Goal: Task Accomplishment & Management: Use online tool/utility

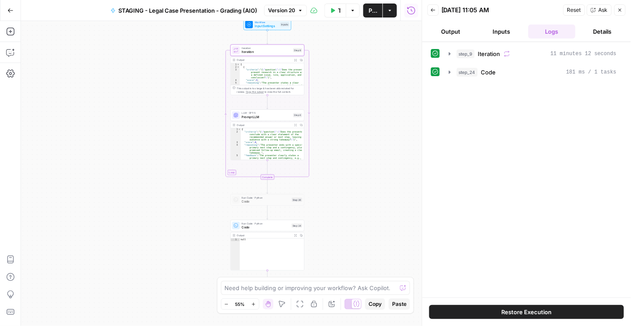
drag, startPoint x: 388, startPoint y: 63, endPoint x: 270, endPoint y: 55, distance: 118.3
click at [363, 49] on div "Workflow Input Settings Inputs Loop Iteration Iteration Step 9 Output Expand Ou…" at bounding box center [221, 173] width 401 height 305
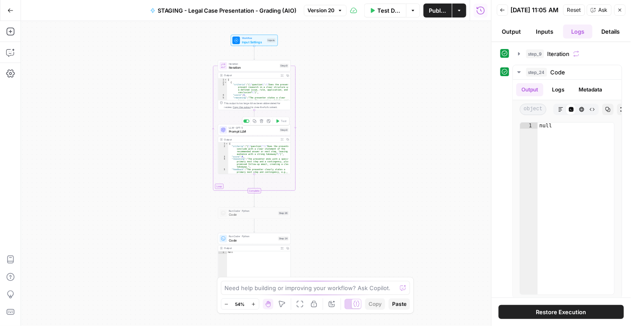
click at [240, 129] on span "Prompt LLM" at bounding box center [253, 131] width 49 height 5
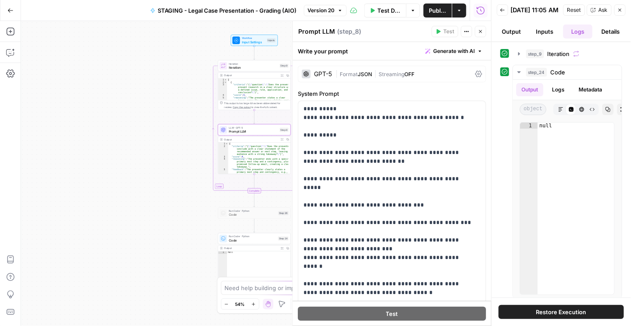
click at [471, 74] on div "GPT-5 | Format JSON | Streaming OFF" at bounding box center [392, 74] width 188 height 17
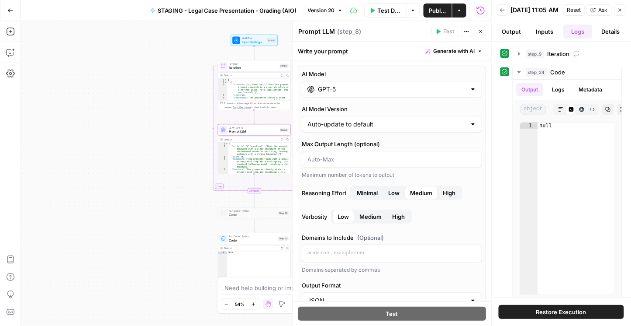
click at [482, 31] on icon "button" at bounding box center [480, 31] width 3 height 3
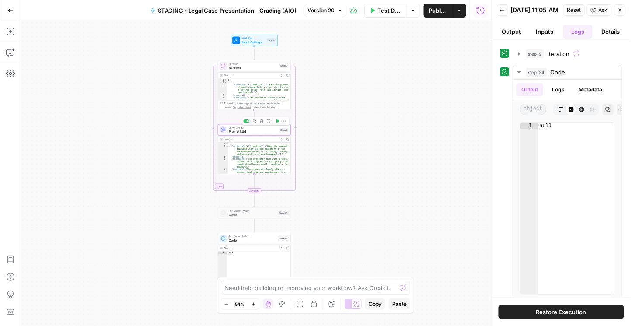
click at [232, 129] on span "Prompt LLM" at bounding box center [253, 131] width 49 height 5
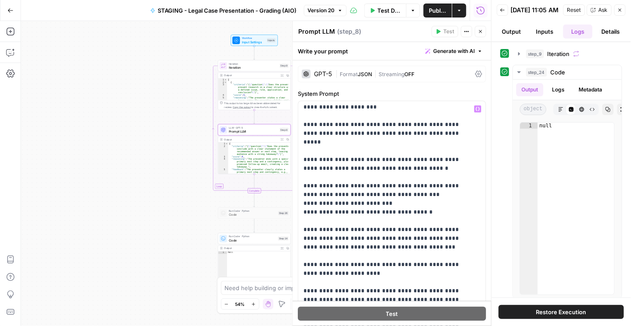
scroll to position [274, 0]
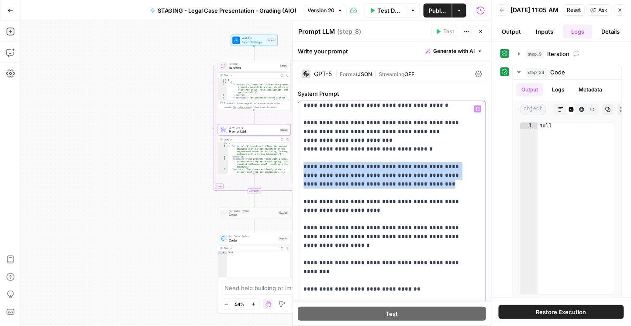
drag, startPoint x: 304, startPoint y: 139, endPoint x: 384, endPoint y: 161, distance: 82.7
click at [384, 161] on p "**********" at bounding box center [389, 210] width 170 height 760
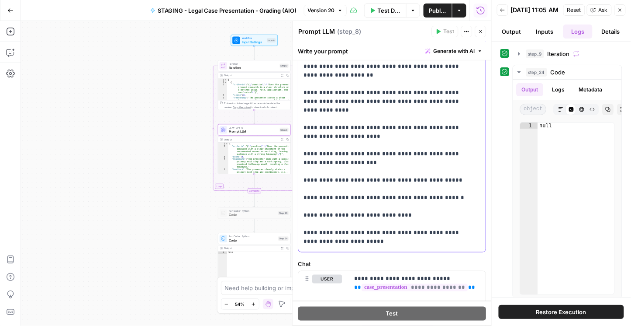
scroll to position [411, 0]
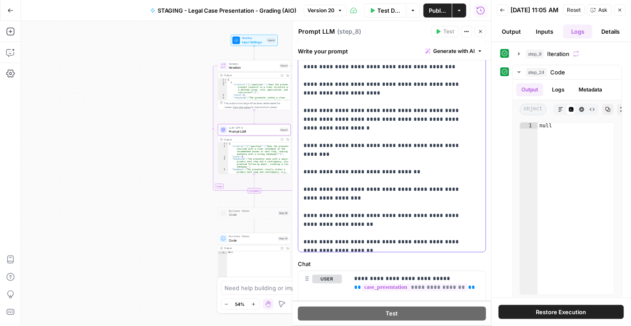
scroll to position [62, 0]
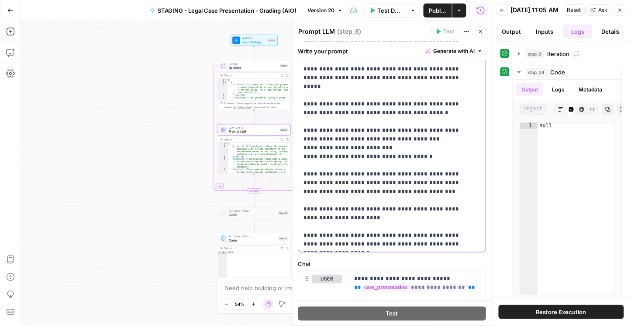
click at [420, 162] on p "**********" at bounding box center [389, 217] width 170 height 760
click at [489, 165] on div at bounding box center [492, 163] width 9 height 326
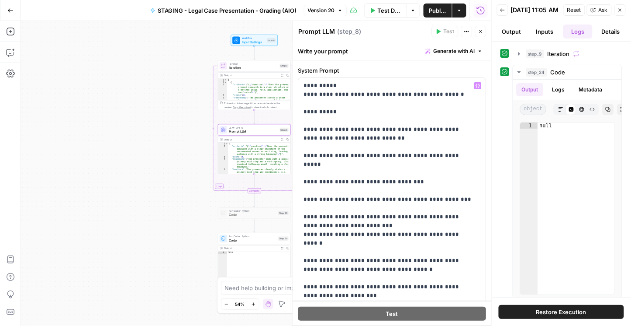
scroll to position [0, 0]
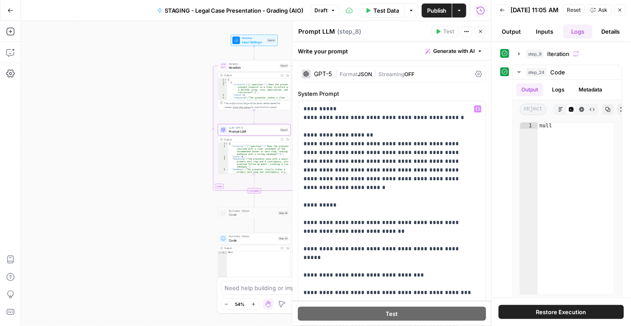
click at [431, 9] on span "Publish" at bounding box center [437, 10] width 20 height 9
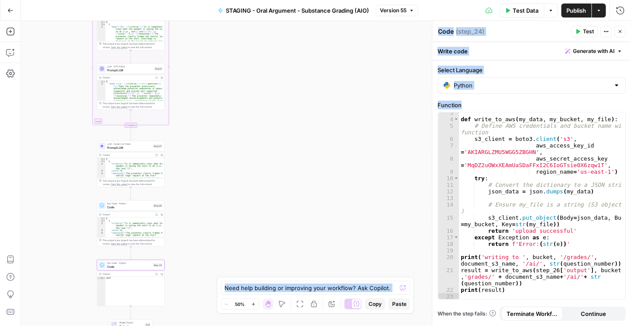
scroll to position [16, 0]
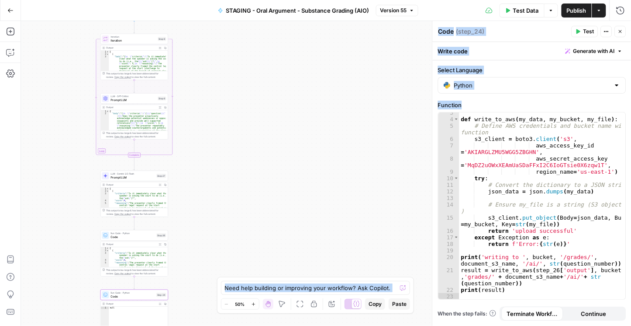
drag, startPoint x: 219, startPoint y: 150, endPoint x: 221, endPoint y: 192, distance: 41.5
click at [222, 192] on div "Workflow Input Settings Inputs Loop Iteration Iteration Step 9 Output Expand Ou…" at bounding box center [326, 173] width 610 height 305
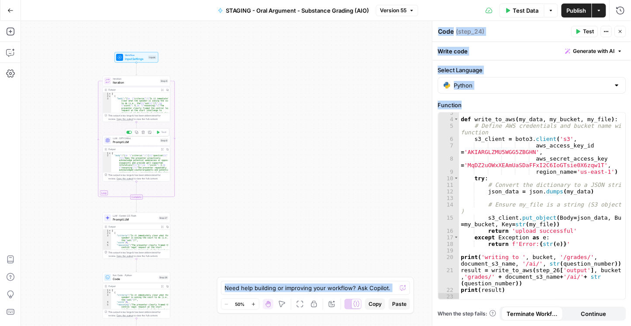
click at [135, 142] on span "Prompt LLM" at bounding box center [135, 142] width 45 height 4
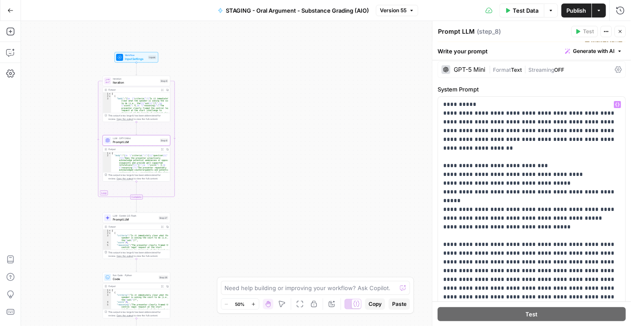
scroll to position [0, 0]
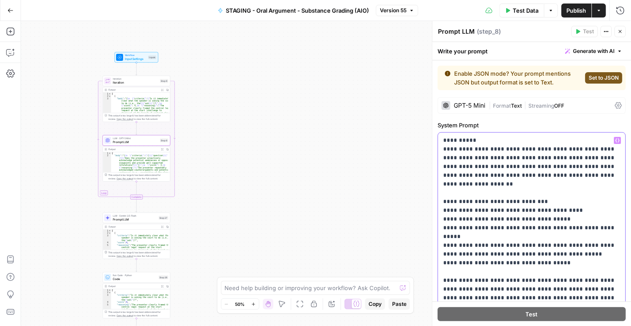
click at [520, 181] on p "**********" at bounding box center [530, 306] width 173 height 341
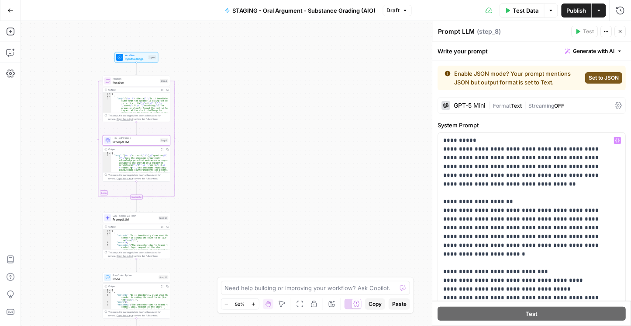
click at [571, 10] on span "Publish" at bounding box center [577, 10] width 20 height 9
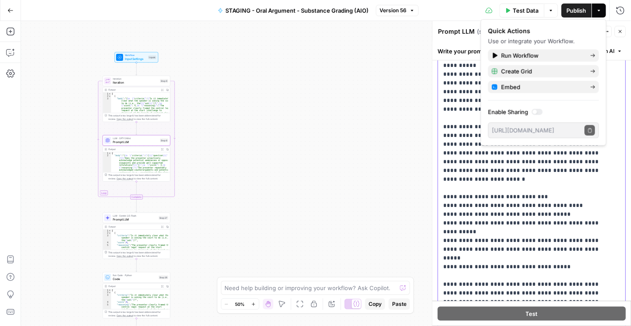
click at [455, 149] on p "**********" at bounding box center [529, 266] width 170 height 411
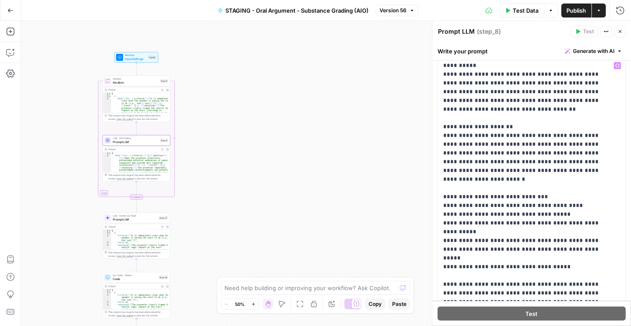
click at [585, 14] on span "Publish" at bounding box center [577, 10] width 20 height 9
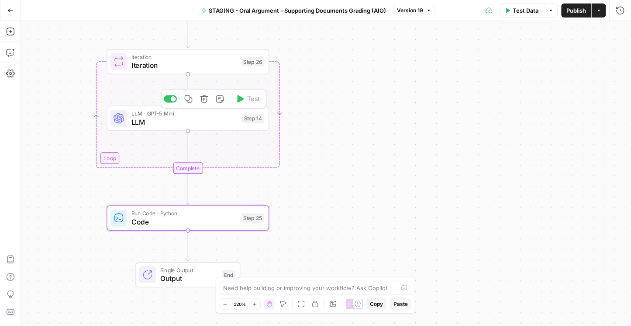
click at [160, 117] on span "LLM" at bounding box center [185, 122] width 107 height 10
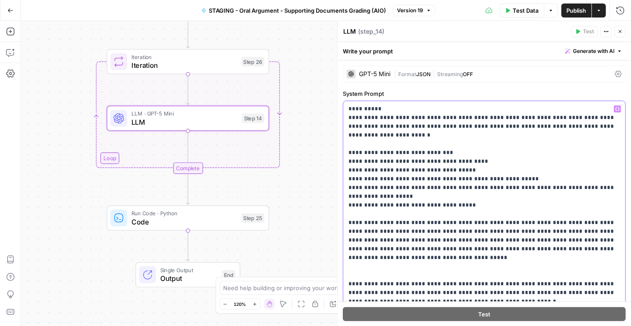
click at [349, 115] on p "**********" at bounding box center [483, 235] width 268 height 262
click at [373, 133] on p "**********" at bounding box center [483, 235] width 268 height 262
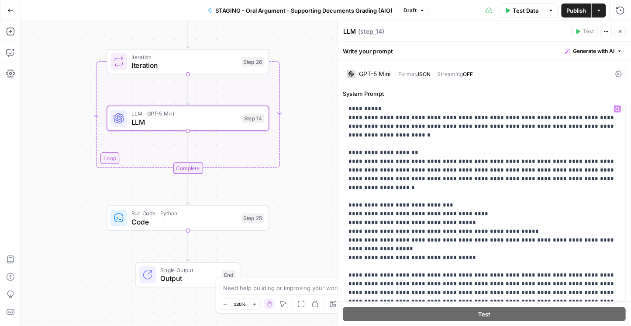
click at [572, 14] on span "Publish" at bounding box center [577, 10] width 20 height 9
click at [568, 11] on span "Publish" at bounding box center [577, 10] width 20 height 9
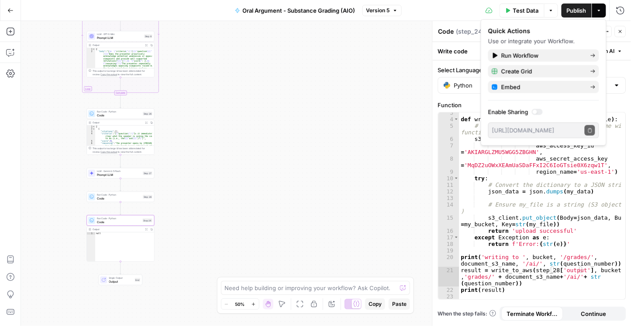
scroll to position [16, 0]
click at [116, 35] on span "Prompt LLM" at bounding box center [119, 37] width 45 height 4
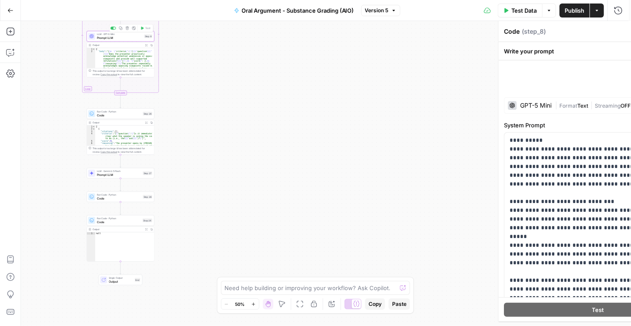
type textarea "Prompt LLM"
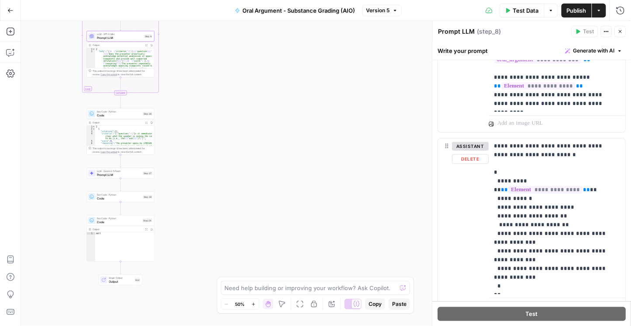
scroll to position [503, 0]
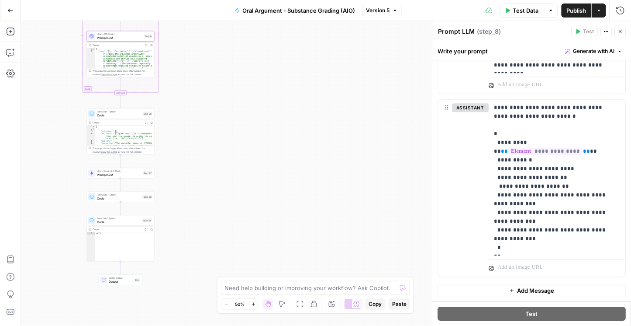
click at [299, 152] on div "Workflow Input Settings Inputs Loop Iteration Iteration Step 9 Output Expand Ou…" at bounding box center [326, 173] width 610 height 305
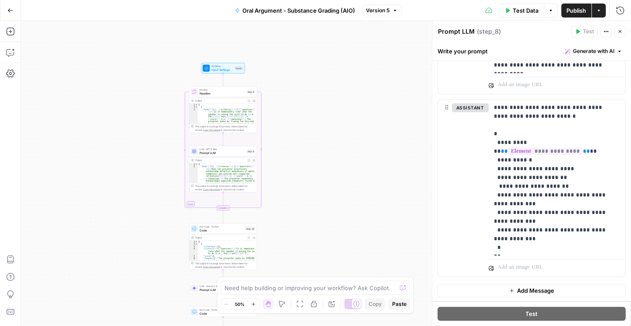
drag, startPoint x: 212, startPoint y: 107, endPoint x: 313, endPoint y: 223, distance: 153.6
click at [313, 223] on div "Workflow Input Settings Inputs Loop Iteration Iteration Step 9 Output Expand Ou…" at bounding box center [326, 173] width 610 height 305
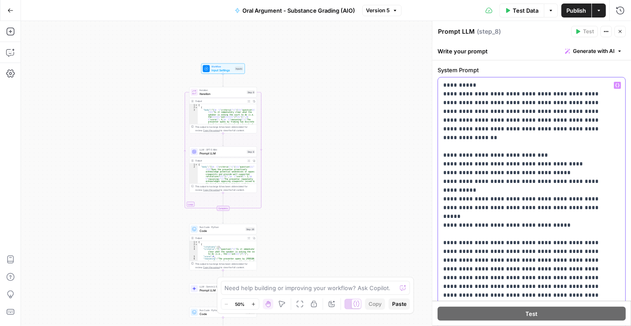
scroll to position [26, 0]
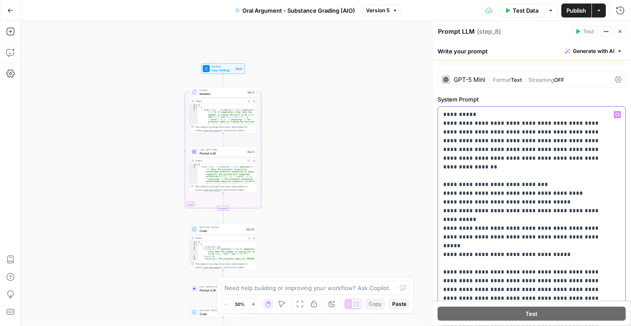
click at [543, 162] on p "**********" at bounding box center [529, 285] width 170 height 350
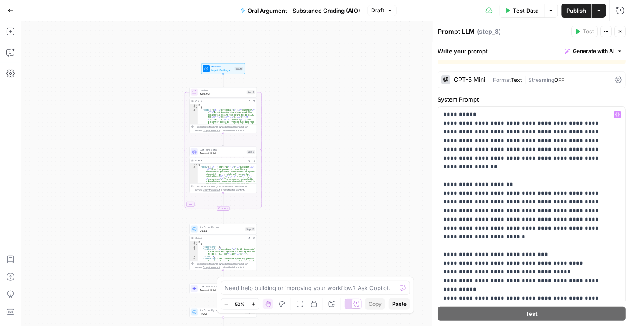
click at [579, 13] on span "Publish" at bounding box center [577, 10] width 20 height 9
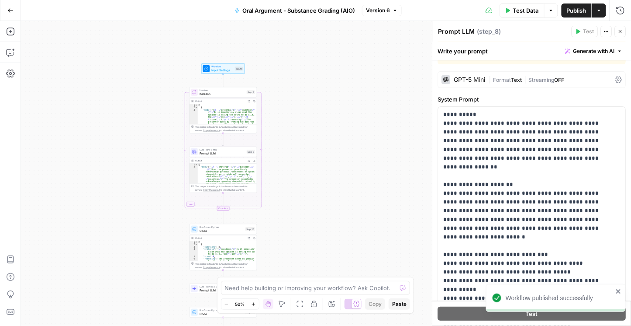
click at [572, 8] on span "Publish" at bounding box center [577, 10] width 20 height 9
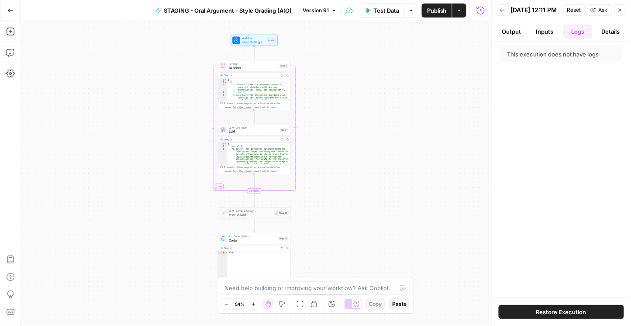
click at [10, 16] on button "Go Back" at bounding box center [11, 11] width 16 height 16
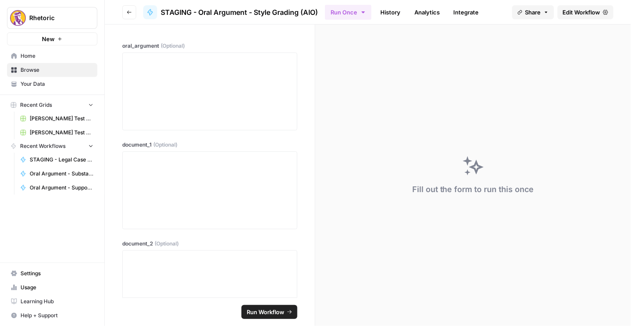
click at [129, 15] on button "Go back" at bounding box center [129, 12] width 14 height 14
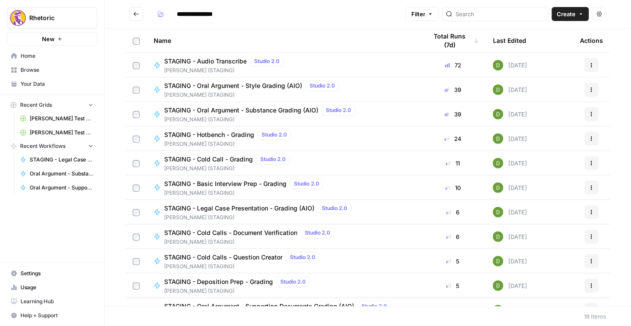
click at [136, 14] on icon "Go back" at bounding box center [136, 14] width 6 height 6
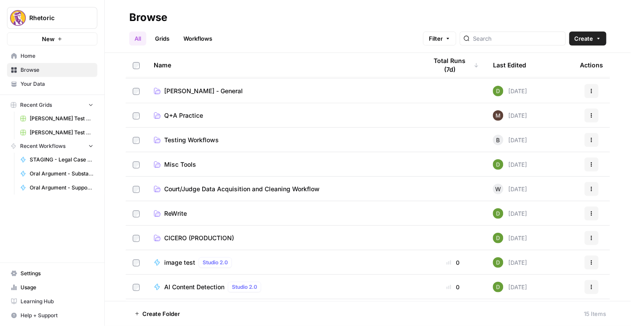
scroll to position [50, 0]
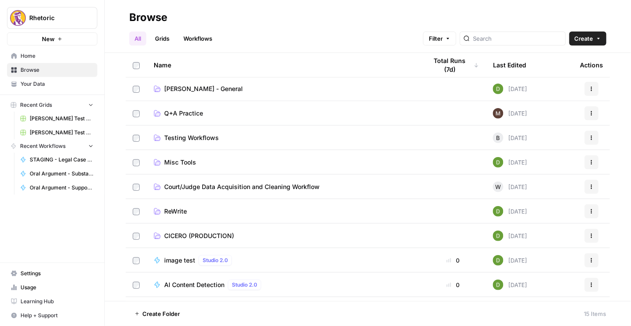
click at [194, 236] on span "CICERO (PRODUCTION)" at bounding box center [199, 235] width 70 height 9
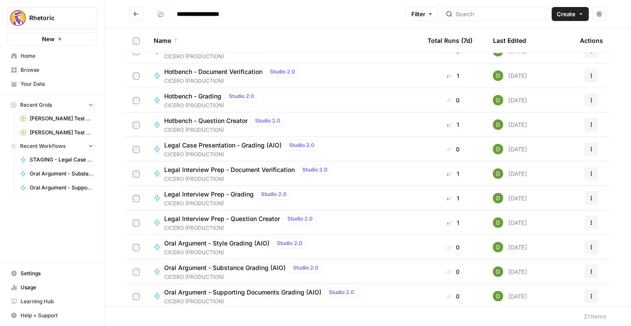
scroll to position [260, 0]
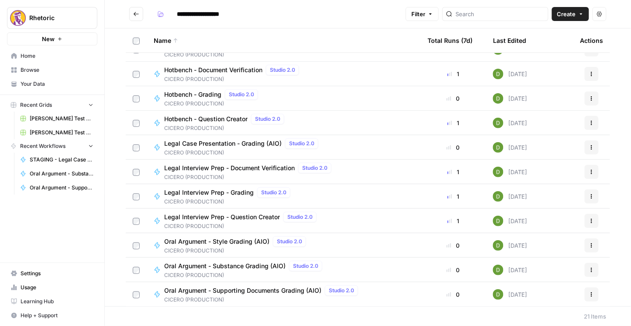
click at [225, 243] on span "Oral Argument - Style Grading (AIO)" at bounding box center [216, 241] width 105 height 9
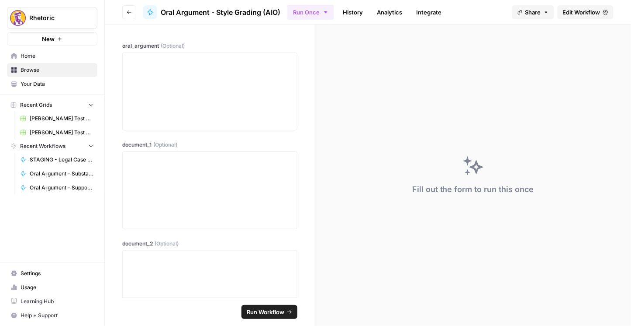
click at [586, 10] on span "Edit Workflow" at bounding box center [582, 12] width 38 height 9
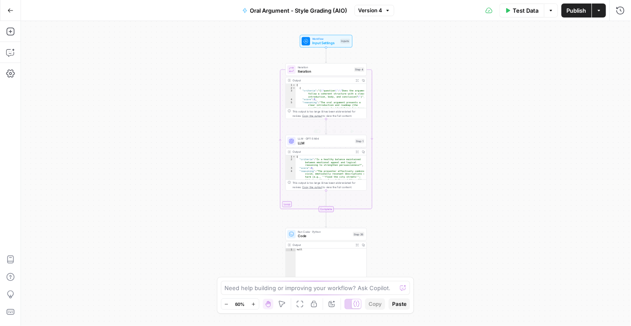
click at [299, 144] on span "LLM" at bounding box center [325, 142] width 55 height 5
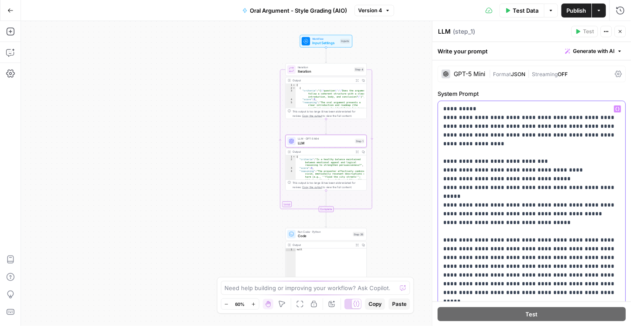
click at [545, 144] on p "**********" at bounding box center [530, 270] width 173 height 332
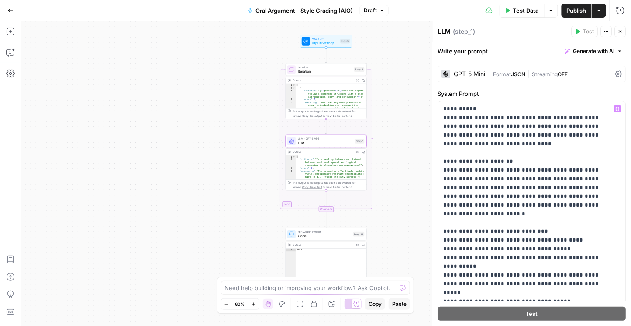
click at [573, 15] on div "One or more required inputs are empty." at bounding box center [569, 14] width 107 height 9
click at [580, 16] on button "Publish" at bounding box center [577, 10] width 30 height 14
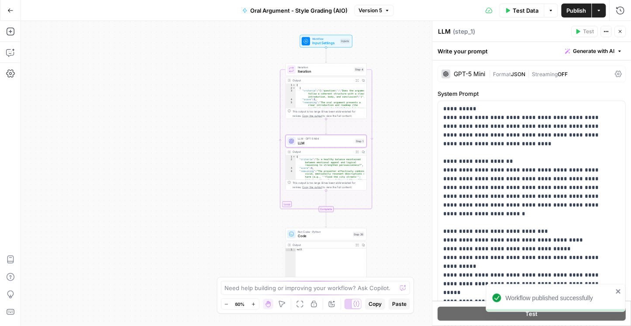
click at [12, 13] on icon "button" at bounding box center [10, 10] width 6 height 6
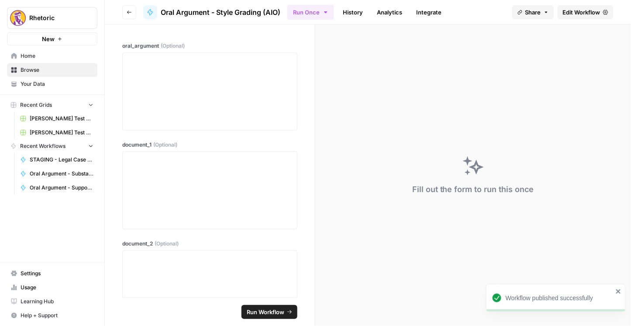
click at [126, 17] on button "Go back" at bounding box center [129, 12] width 14 height 14
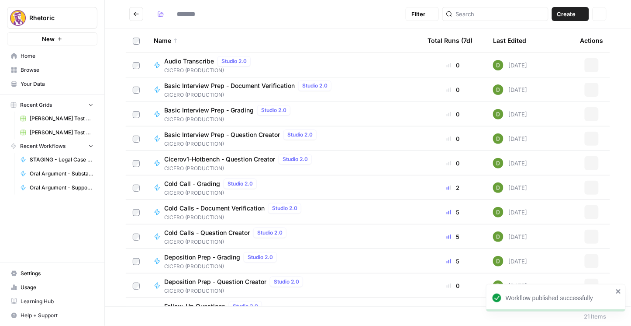
type input "**********"
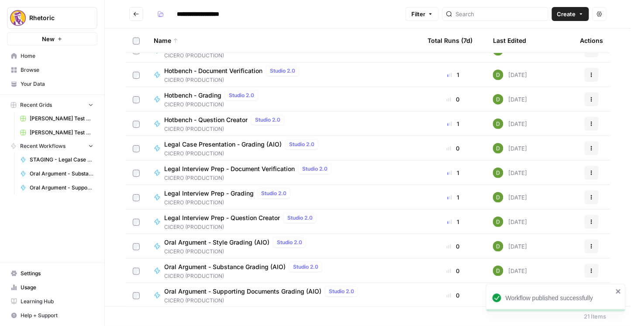
scroll to position [260, 0]
click at [235, 264] on span "Oral Argument - Substance Grading (AIO)" at bounding box center [224, 265] width 121 height 9
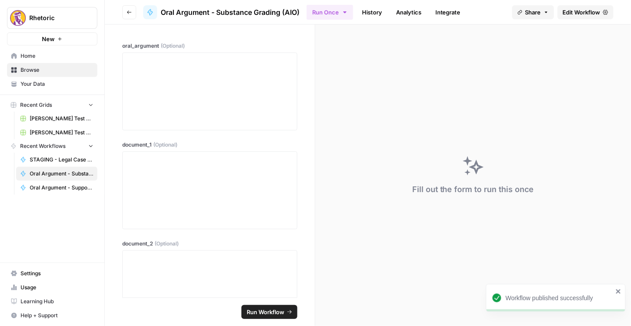
click at [586, 15] on span "Edit Workflow" at bounding box center [582, 12] width 38 height 9
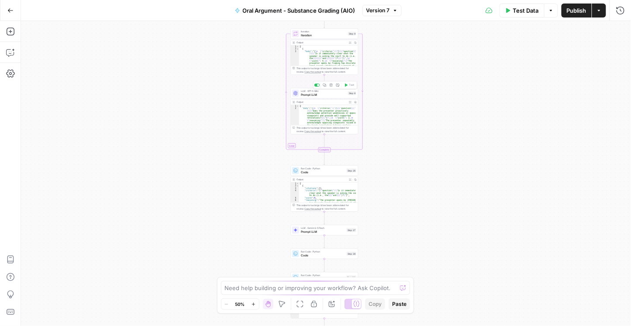
click at [319, 93] on span "Prompt LLM" at bounding box center [323, 95] width 45 height 4
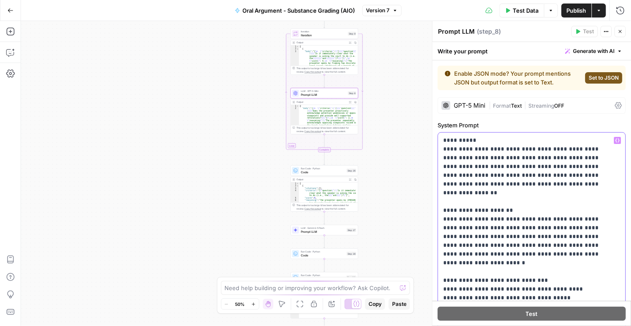
click at [570, 10] on span "Publish" at bounding box center [577, 10] width 20 height 9
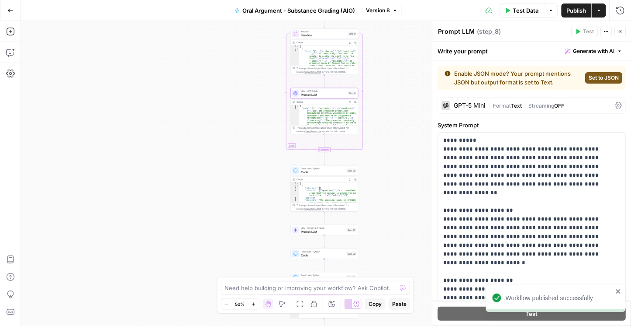
click at [12, 10] on icon "button" at bounding box center [10, 10] width 6 height 6
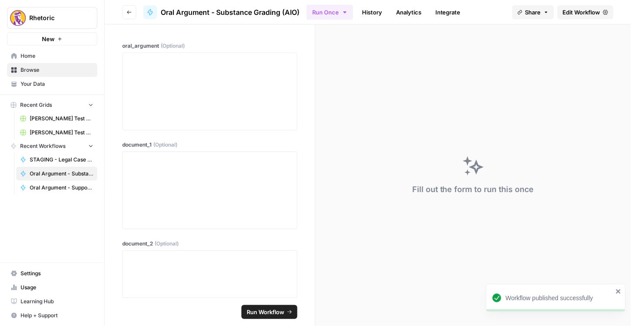
click at [130, 17] on button "Go back" at bounding box center [129, 12] width 14 height 14
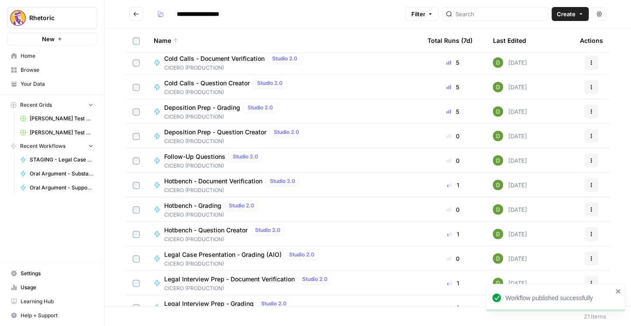
scroll to position [260, 0]
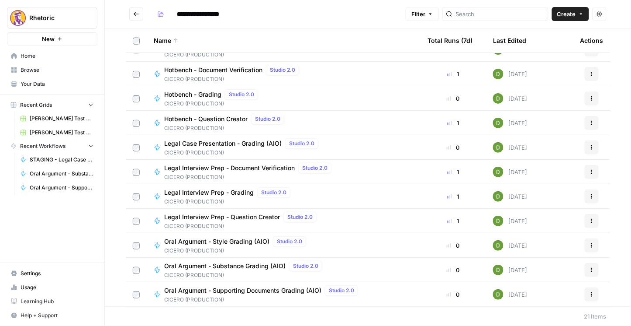
click at [238, 285] on div "Oral Argument - Supporting Documents Grading (AIO) Studio 2.0" at bounding box center [263, 290] width 198 height 10
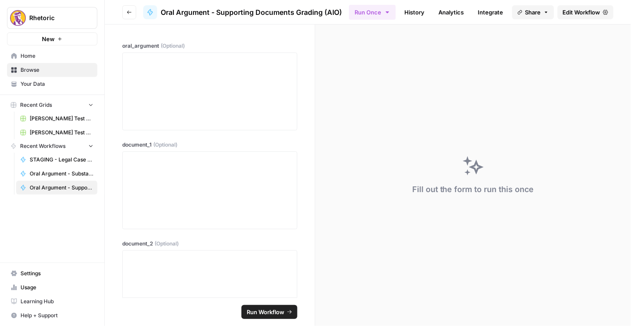
click at [578, 14] on span "Edit Workflow" at bounding box center [582, 12] width 38 height 9
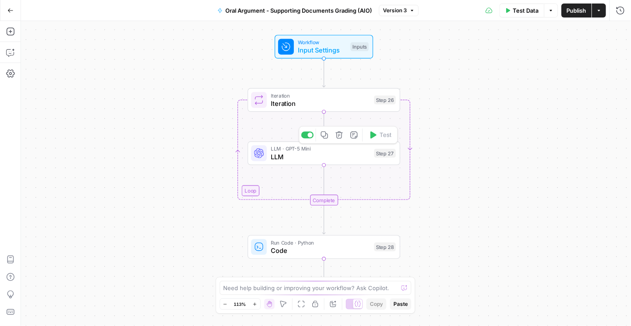
click at [307, 156] on span "LLM" at bounding box center [321, 157] width 100 height 10
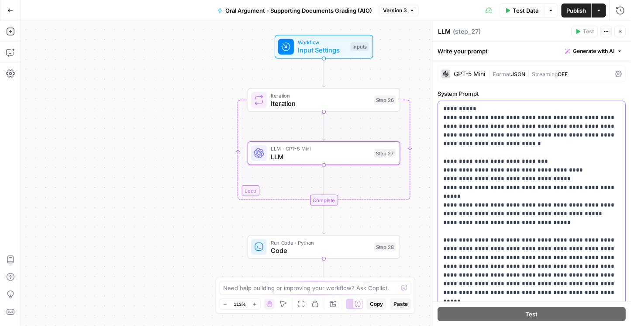
click at [526, 146] on p "**********" at bounding box center [530, 274] width 173 height 341
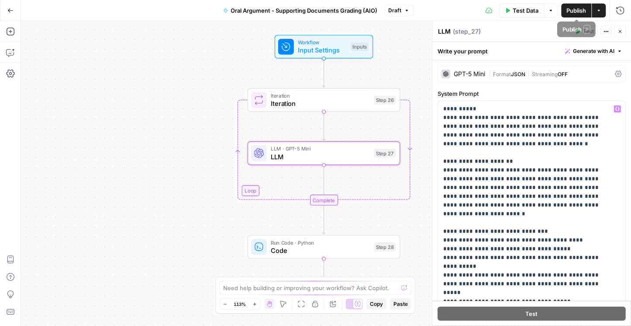
click at [579, 14] on span "Publish" at bounding box center [577, 10] width 20 height 9
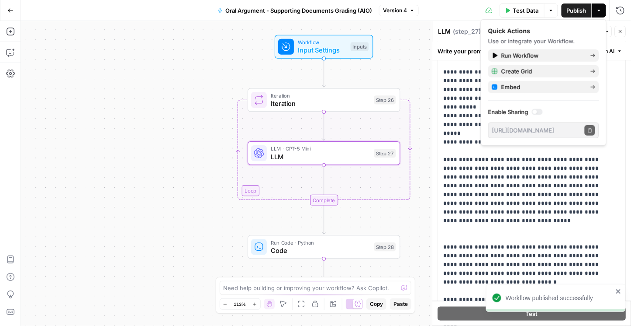
scroll to position [125, 0]
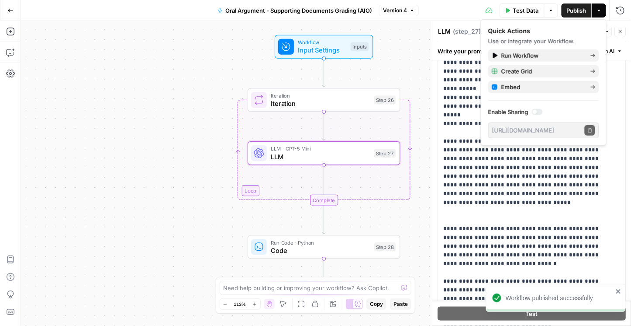
click at [8, 14] on button "Go Back" at bounding box center [11, 11] width 16 height 16
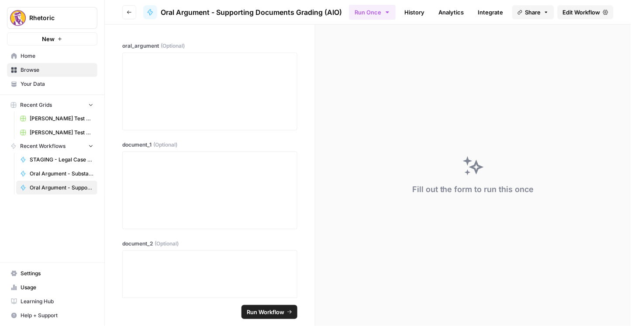
click at [127, 13] on icon "button" at bounding box center [129, 12] width 5 height 5
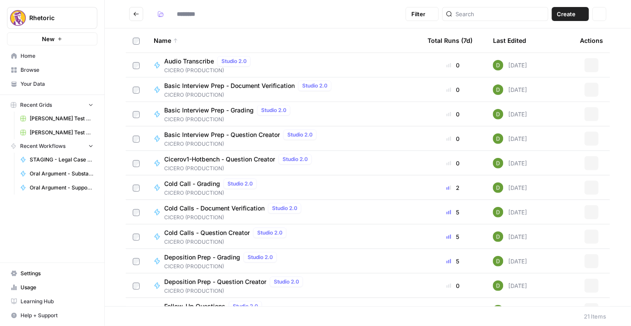
type input "**********"
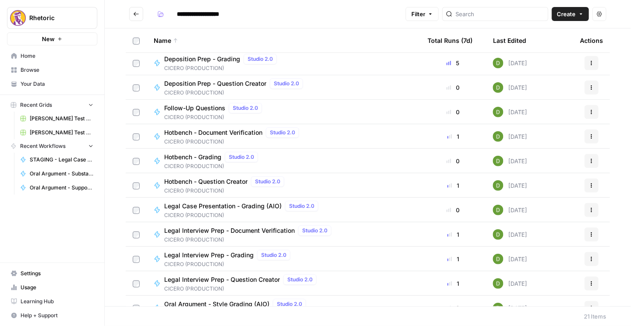
scroll to position [260, 0]
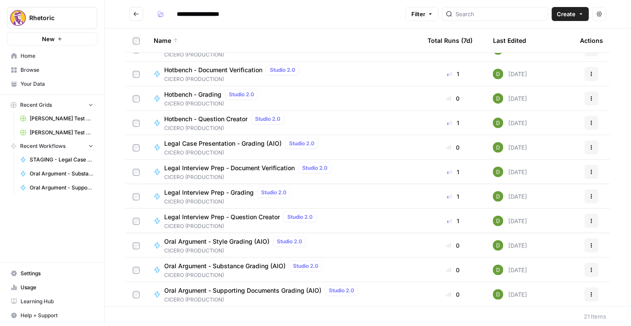
click at [215, 142] on span "Legal Case Presentation - Grading (AIO)" at bounding box center [223, 143] width 118 height 9
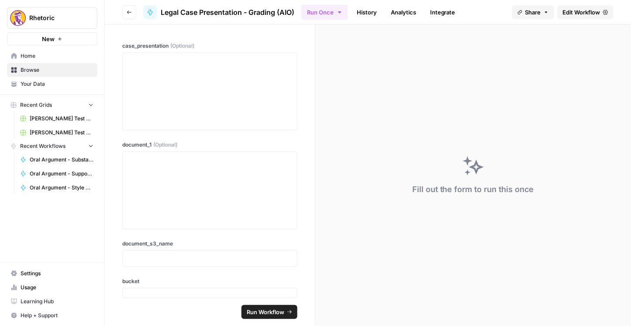
click at [568, 17] on link "Edit Workflow" at bounding box center [586, 12] width 56 height 14
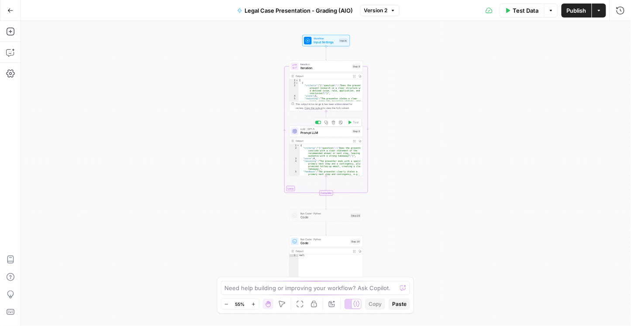
click at [316, 134] on span "Prompt LLM" at bounding box center [325, 132] width 49 height 5
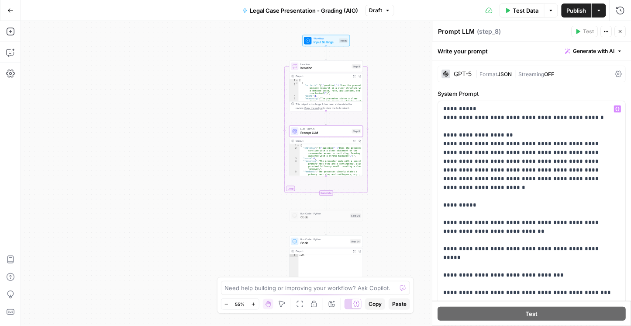
click at [577, 13] on span "Publish" at bounding box center [577, 10] width 20 height 9
